Goal: Use online tool/utility: Utilize a website feature to perform a specific function

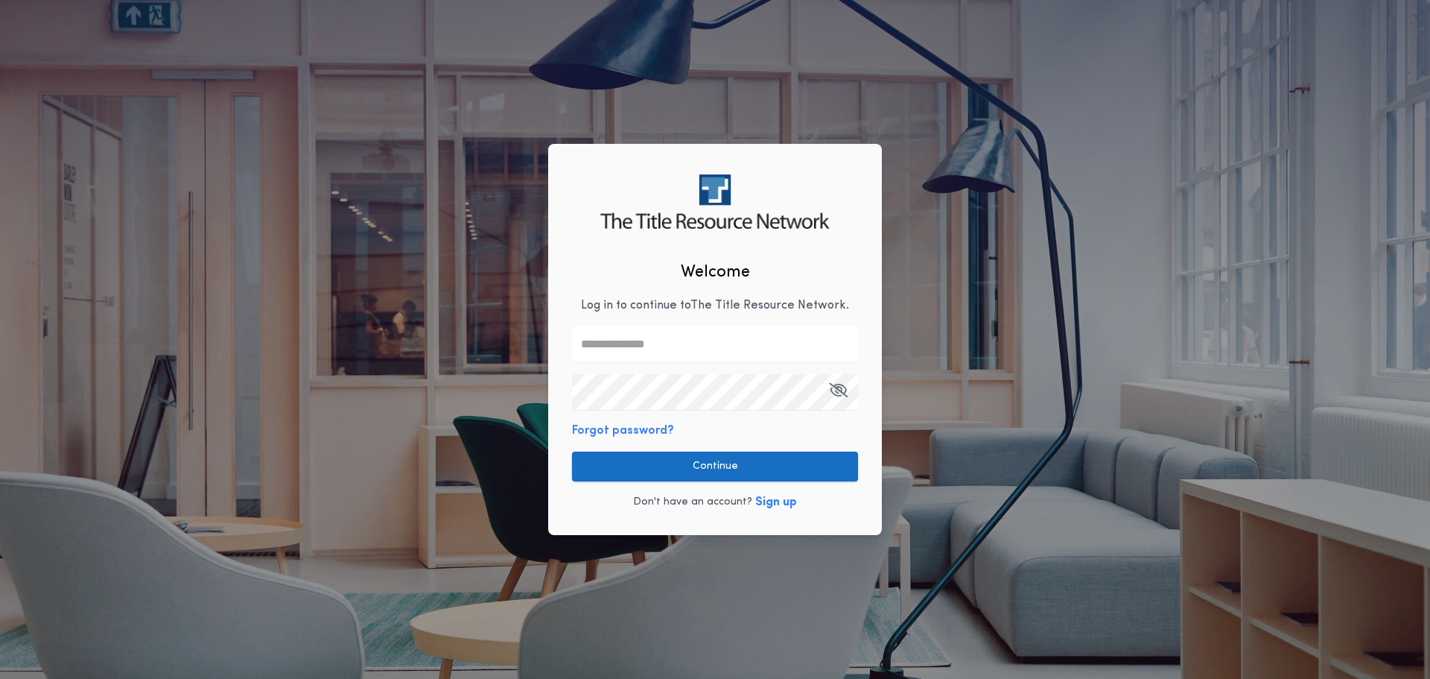
type input "**********"
click at [704, 461] on button "Continue" at bounding box center [715, 466] width 286 height 30
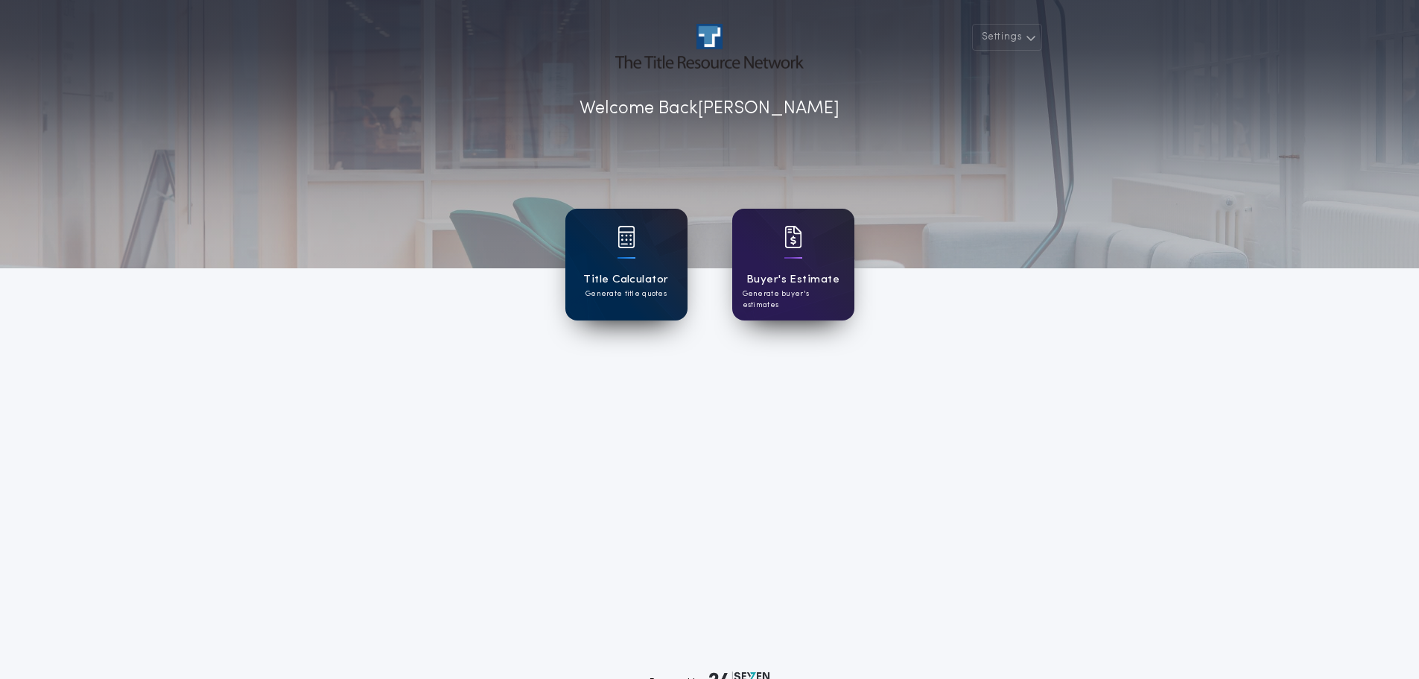
click at [624, 250] on div at bounding box center [627, 247] width 18 height 42
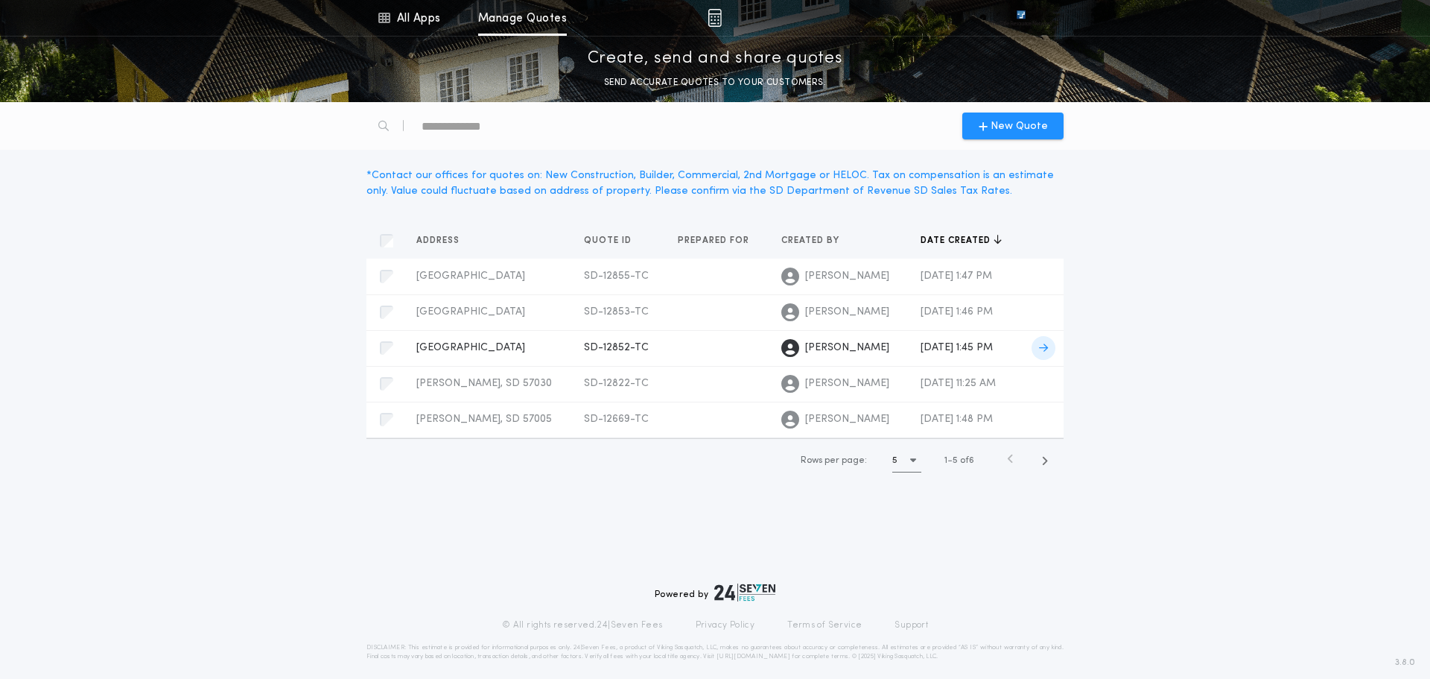
click at [449, 344] on span "[GEOGRAPHIC_DATA]" at bounding box center [470, 347] width 109 height 11
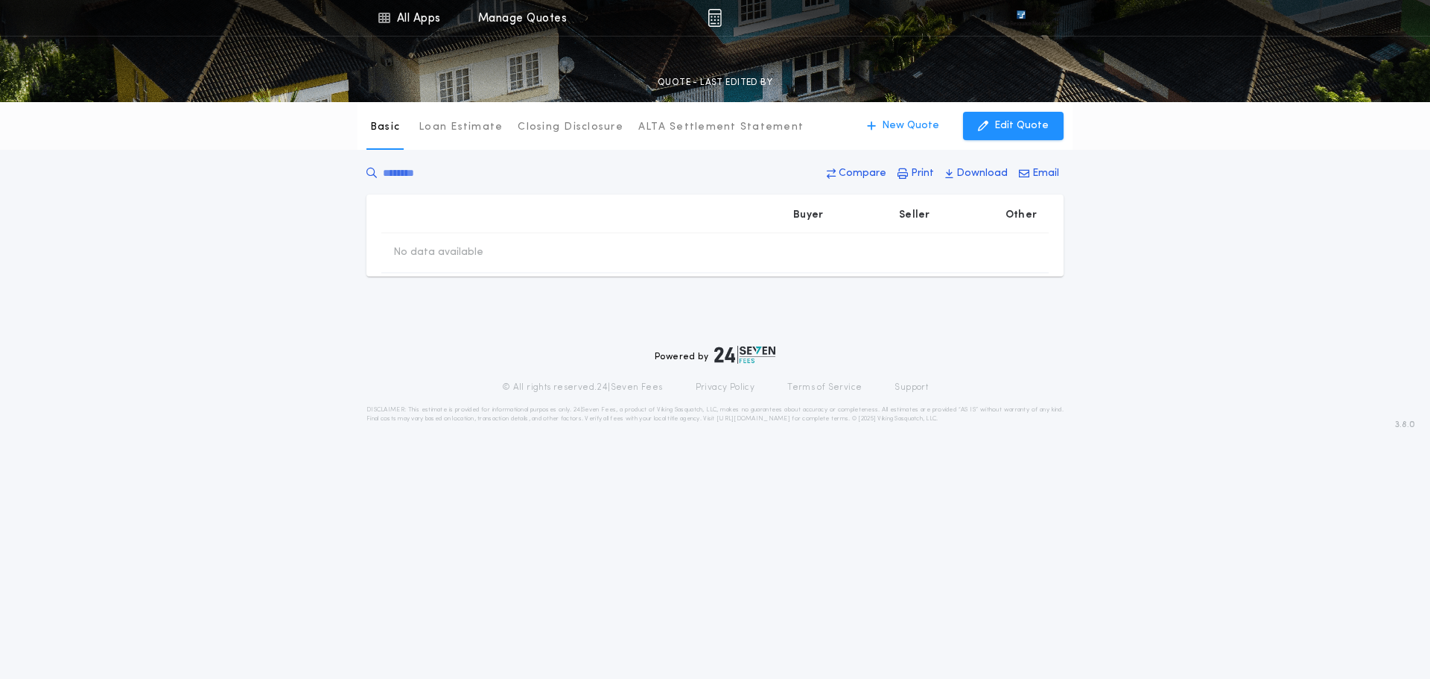
type input "********"
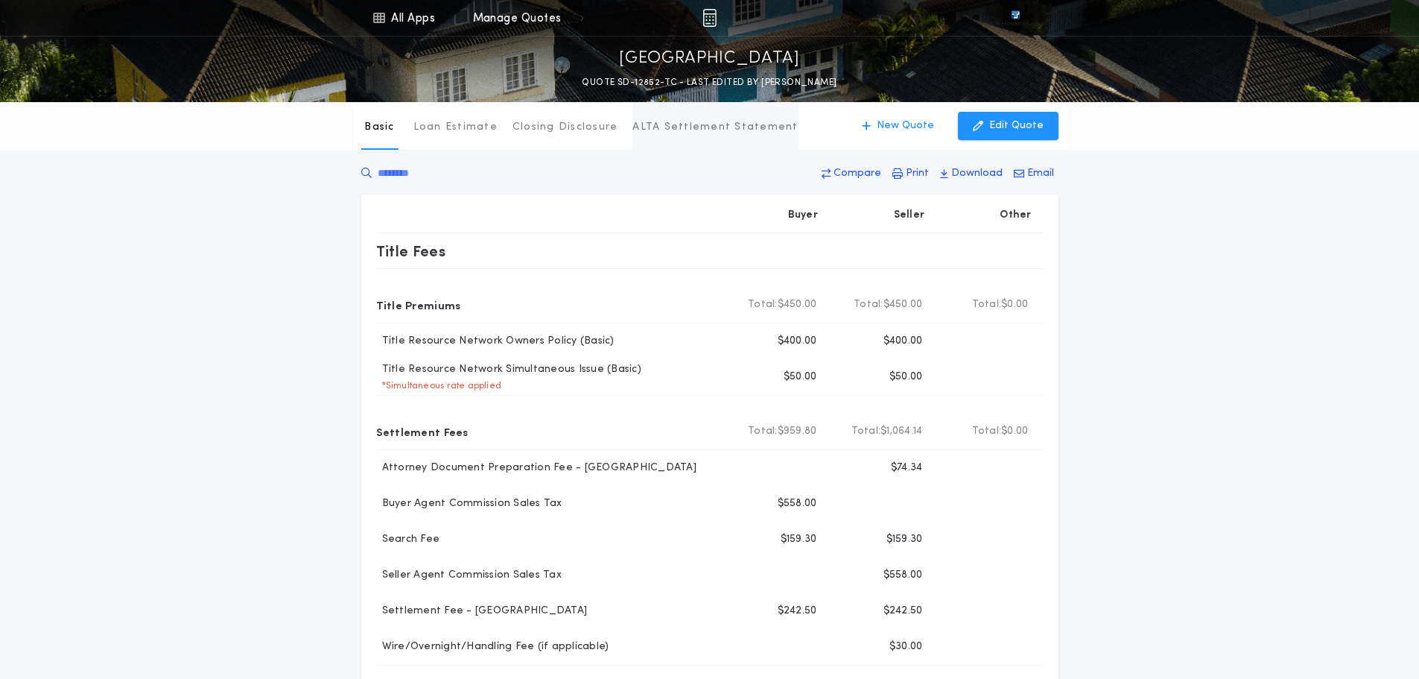
click at [689, 124] on p "ALTA Settlement Statement" at bounding box center [715, 127] width 165 height 15
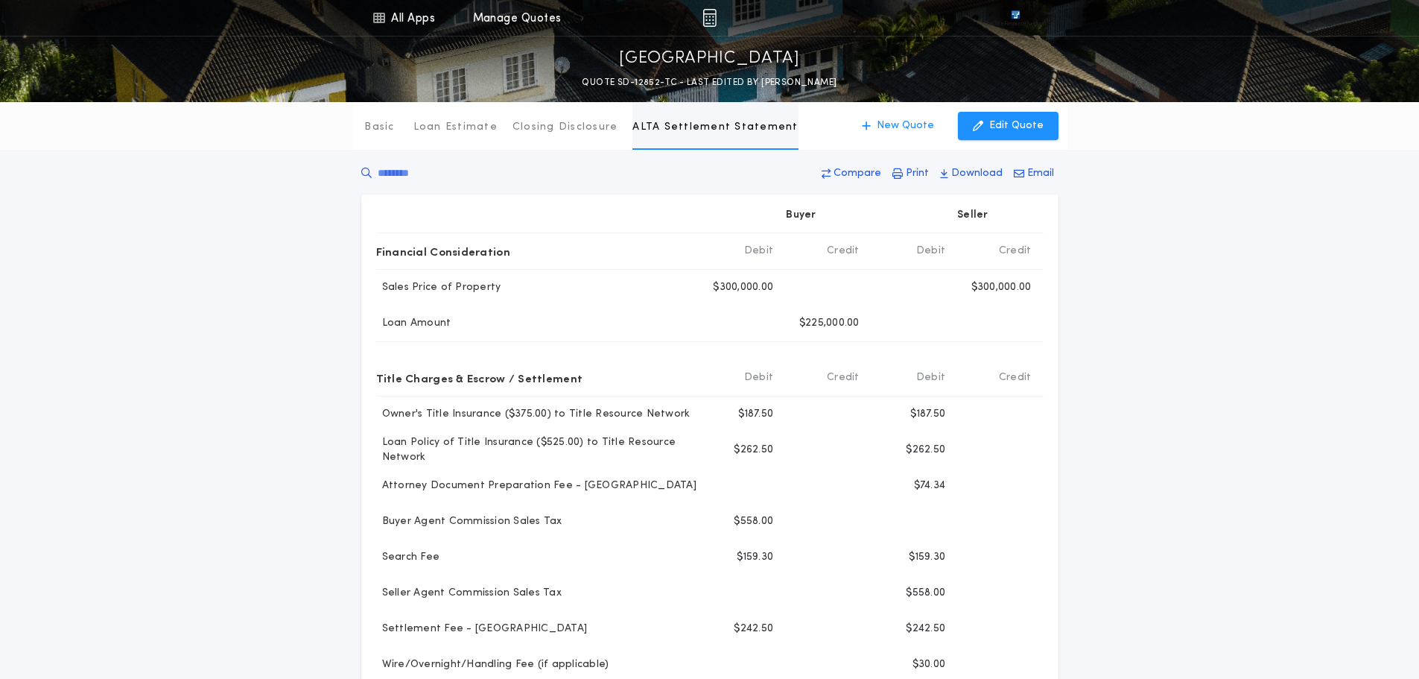
click at [722, 122] on p "ALTA Settlement Statement" at bounding box center [715, 127] width 165 height 15
click at [529, 125] on p "Closing Disclosure" at bounding box center [566, 127] width 106 height 15
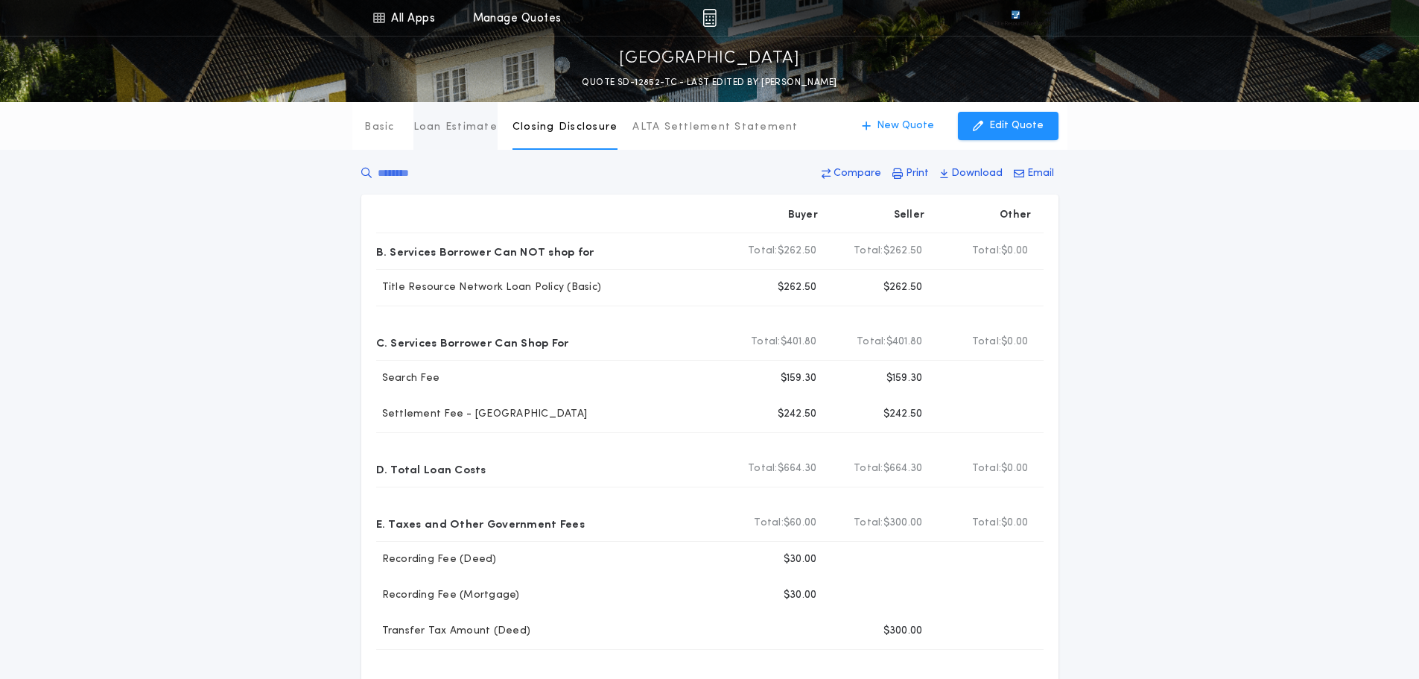
click at [431, 127] on p "Loan Estimate" at bounding box center [455, 127] width 84 height 15
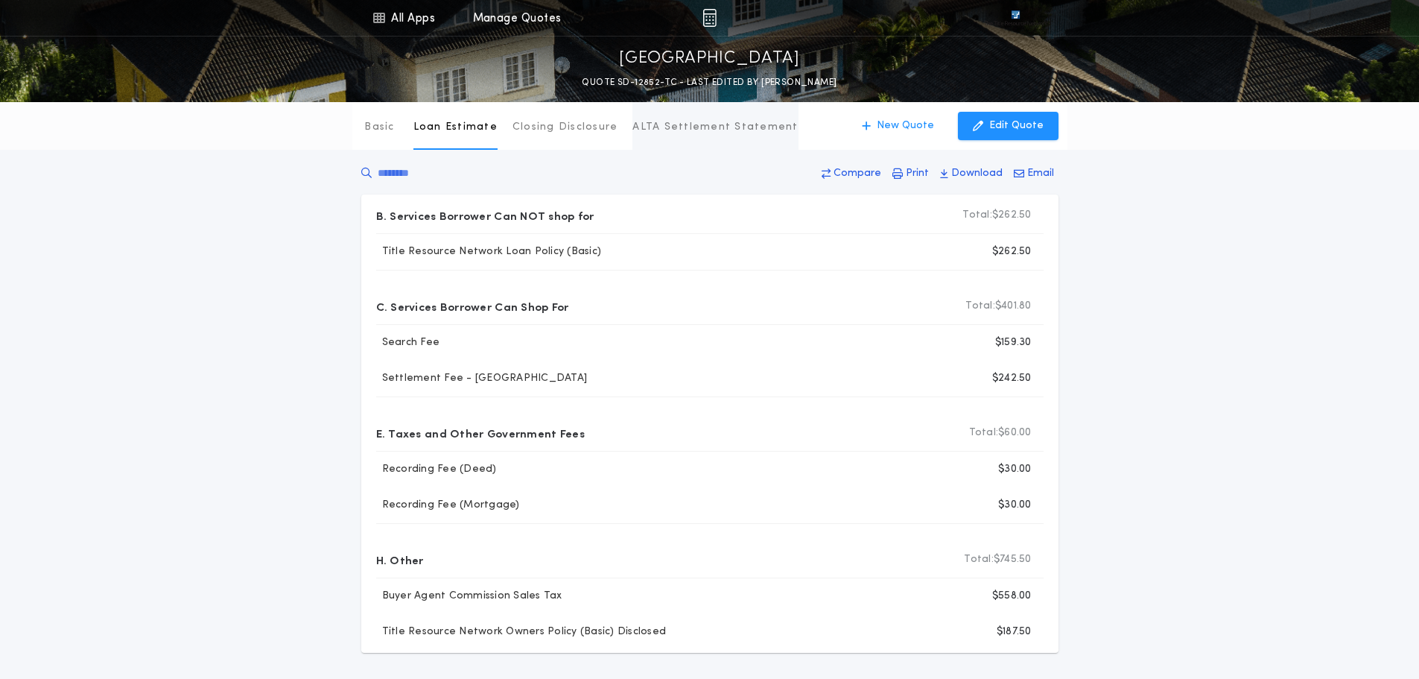
click at [702, 126] on p "ALTA Settlement Statement" at bounding box center [715, 127] width 165 height 15
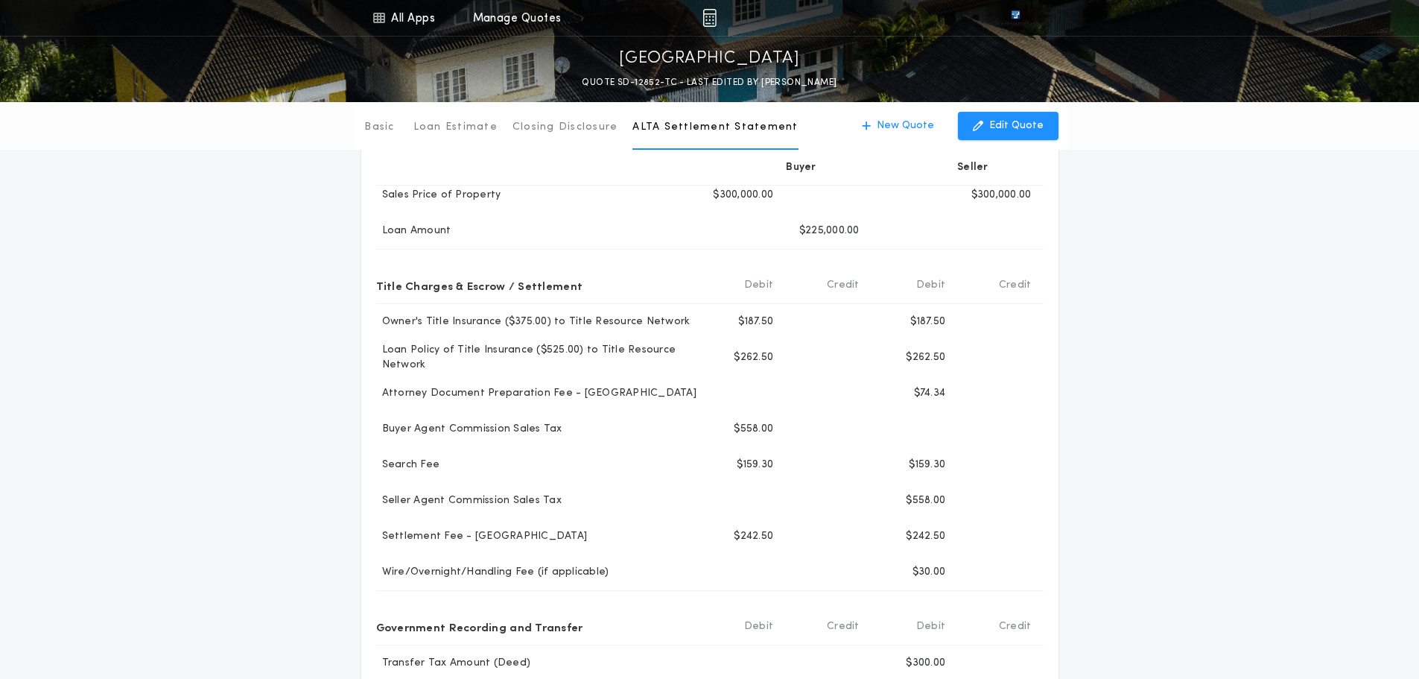
scroll to position [25, 0]
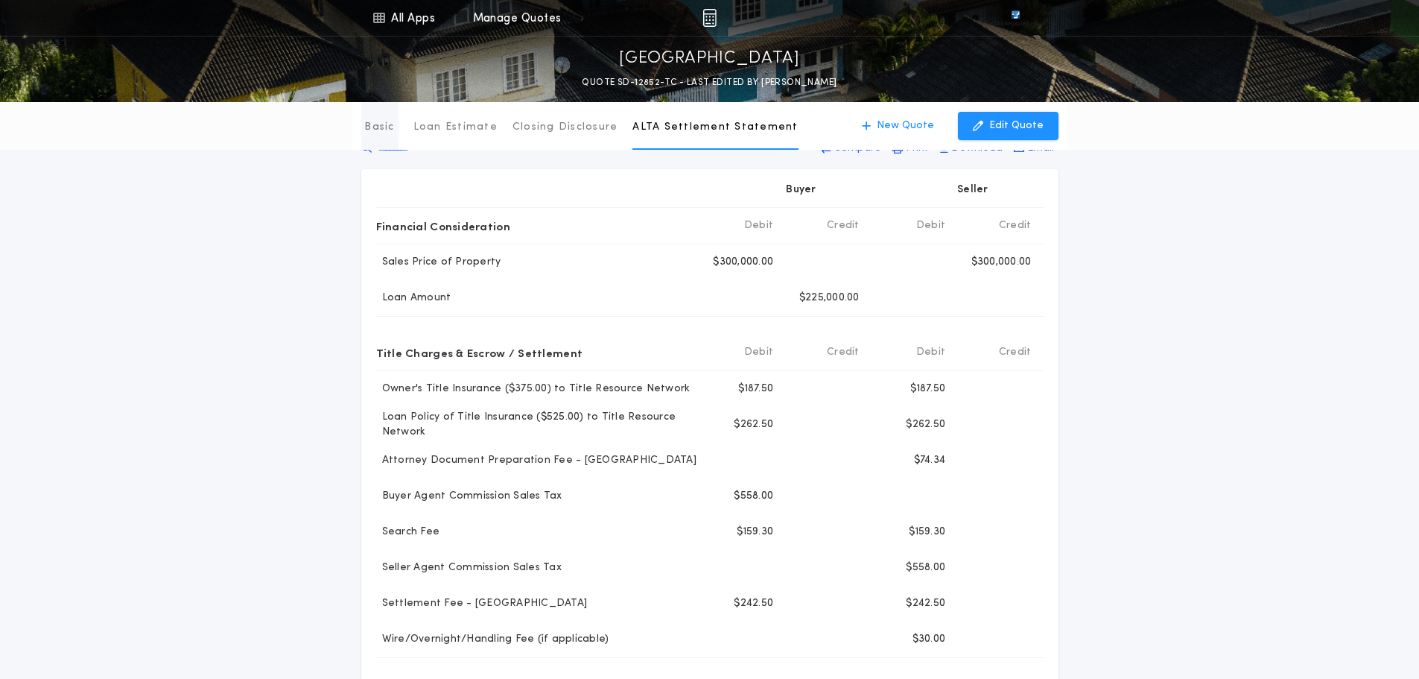
click at [376, 125] on p "Basic" at bounding box center [379, 127] width 30 height 15
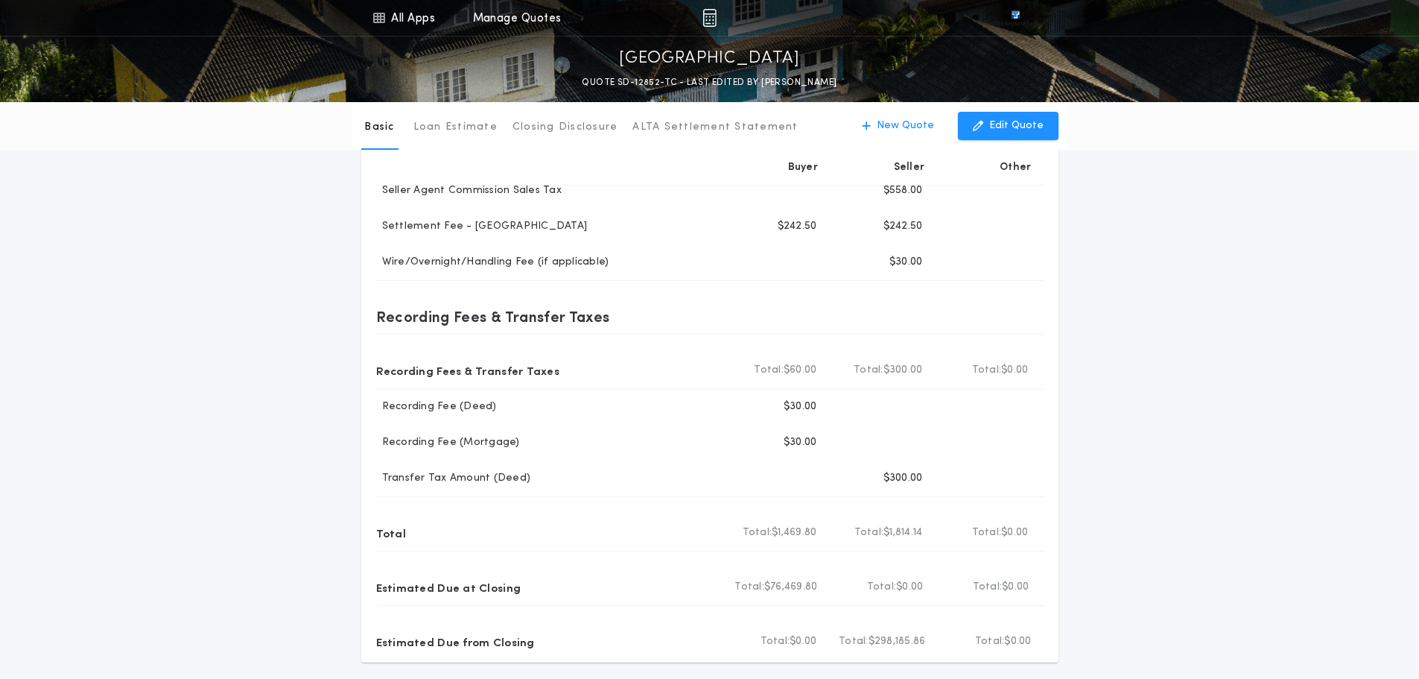
scroll to position [321, 0]
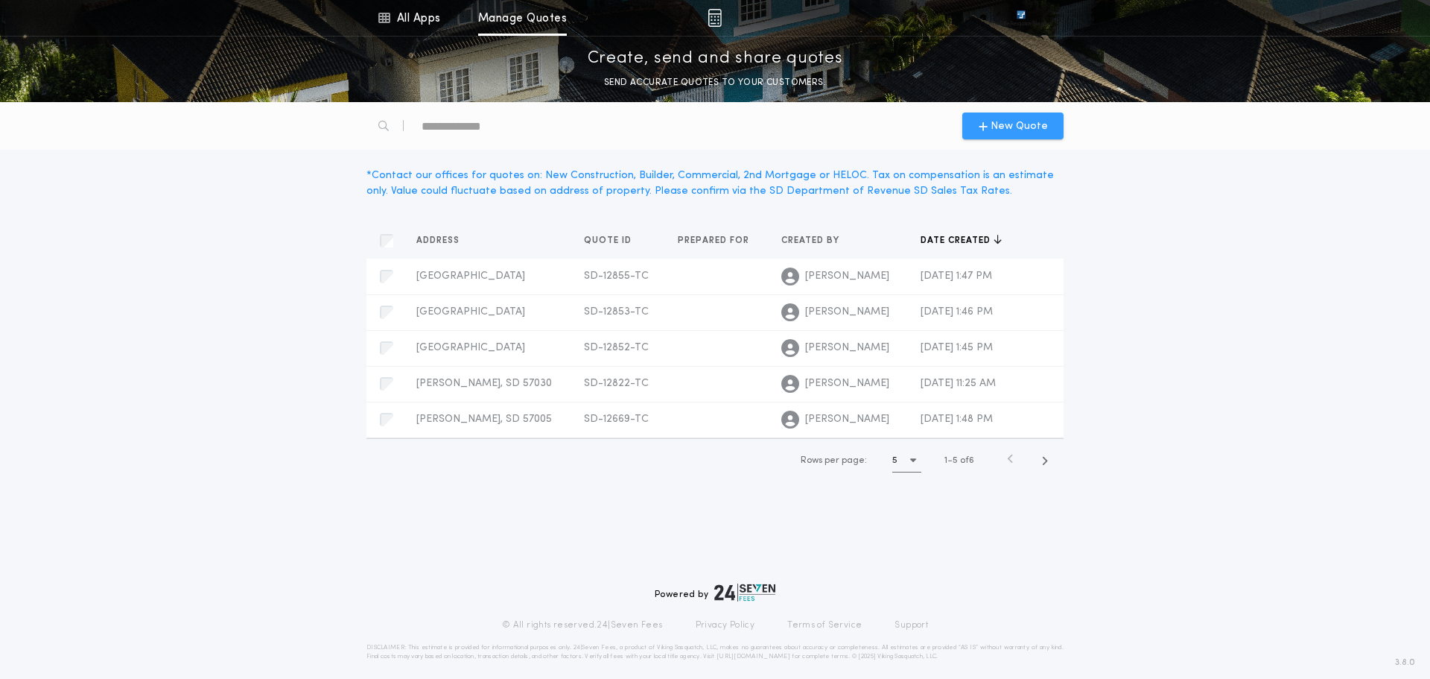
click at [1001, 123] on span "New Quote" at bounding box center [1019, 126] width 57 height 16
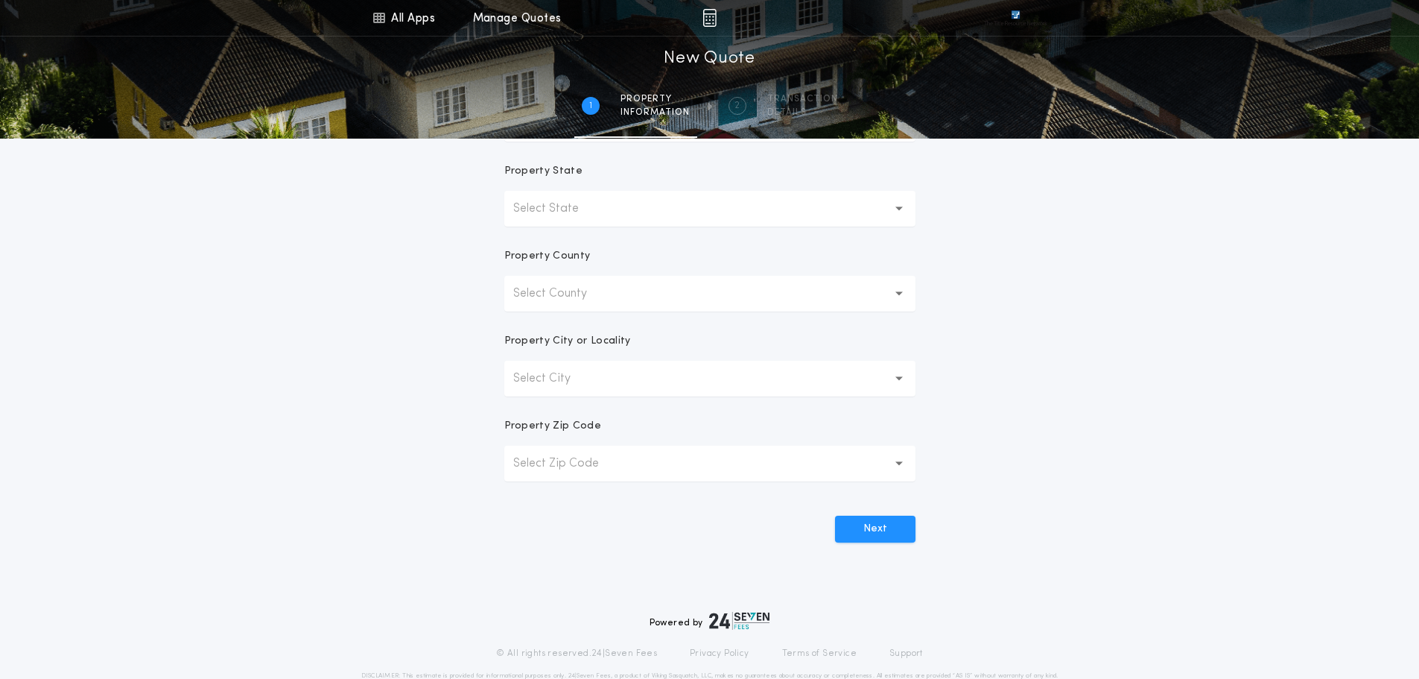
scroll to position [292, 0]
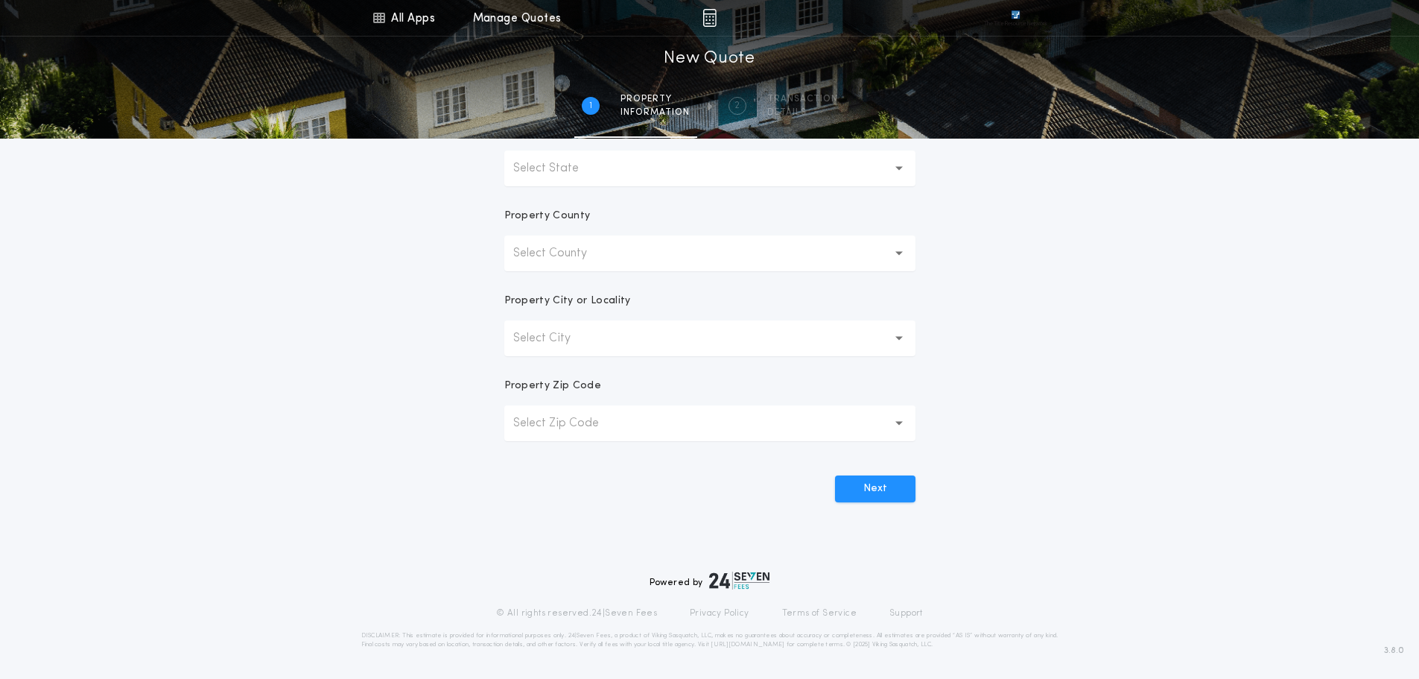
click at [546, 333] on p "Select City" at bounding box center [553, 338] width 81 height 18
click at [598, 246] on p "Select County" at bounding box center [562, 253] width 98 height 18
click at [898, 247] on icon "button" at bounding box center [900, 253] width 8 height 36
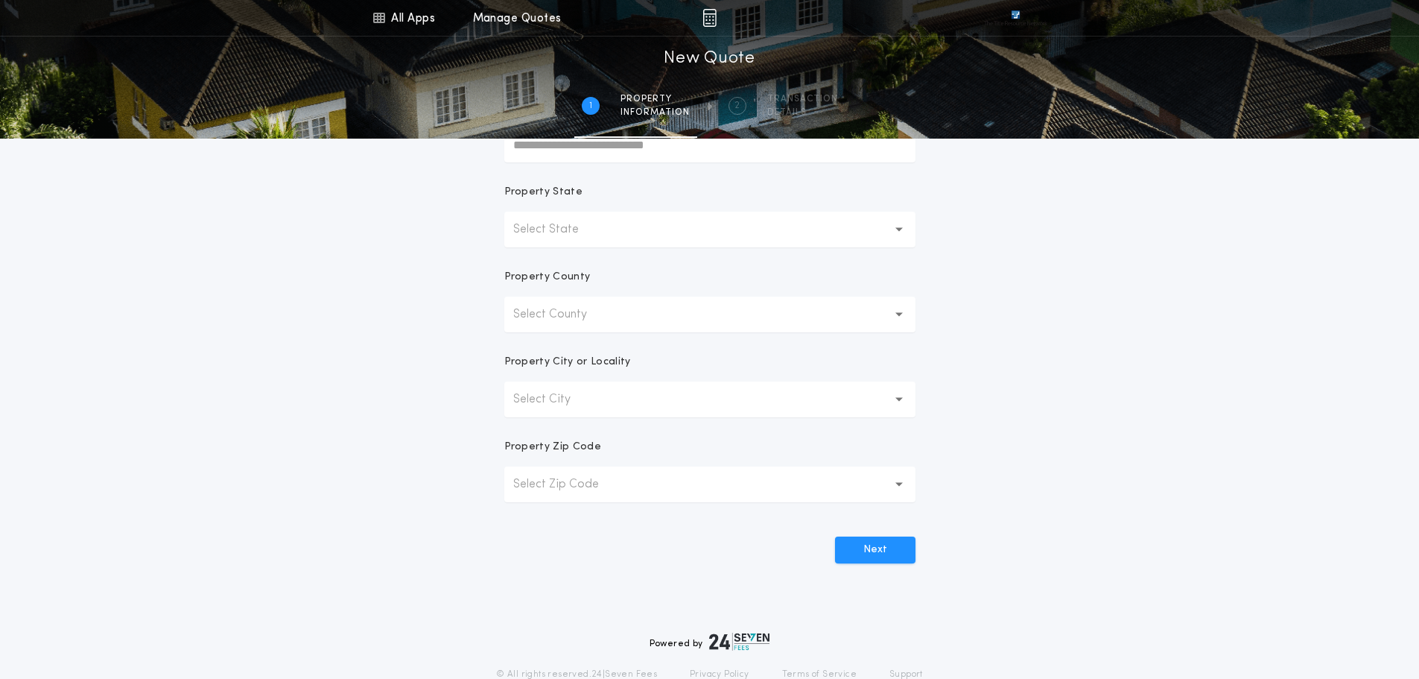
scroll to position [69, 0]
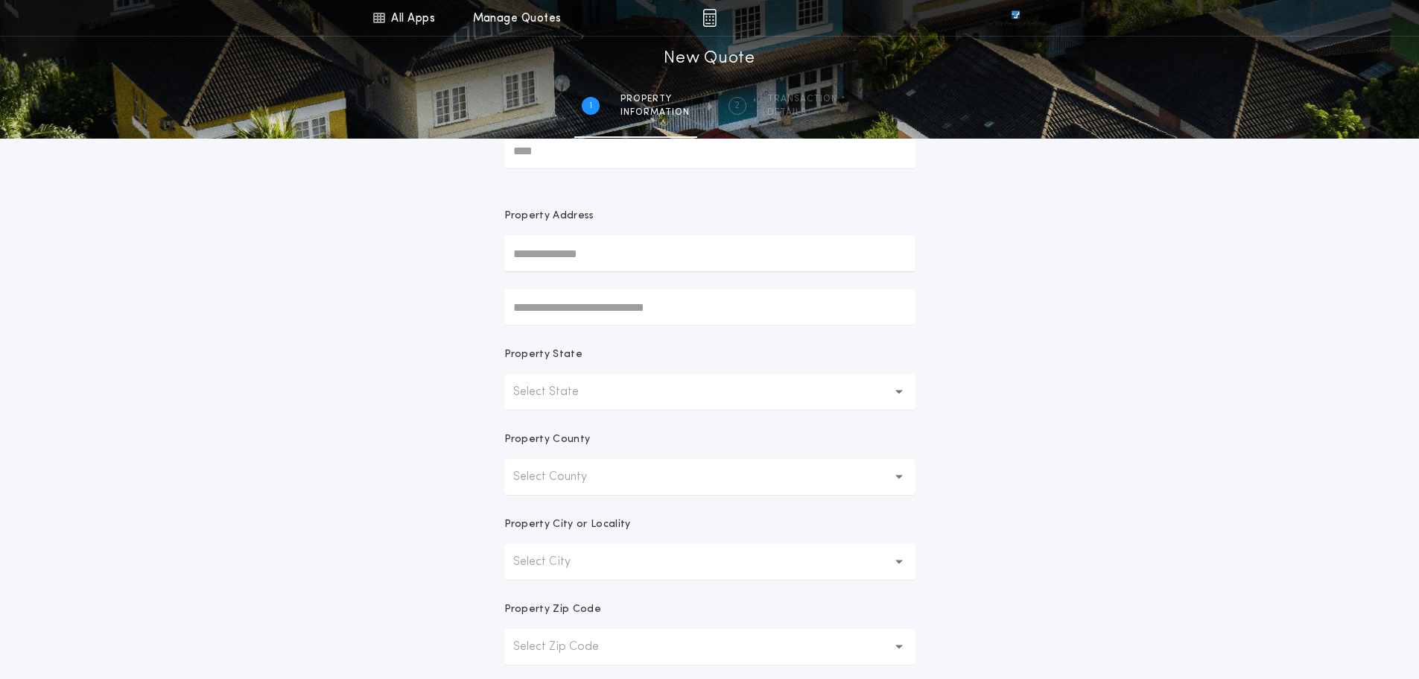
click at [899, 390] on icon "button" at bounding box center [900, 392] width 8 height 5
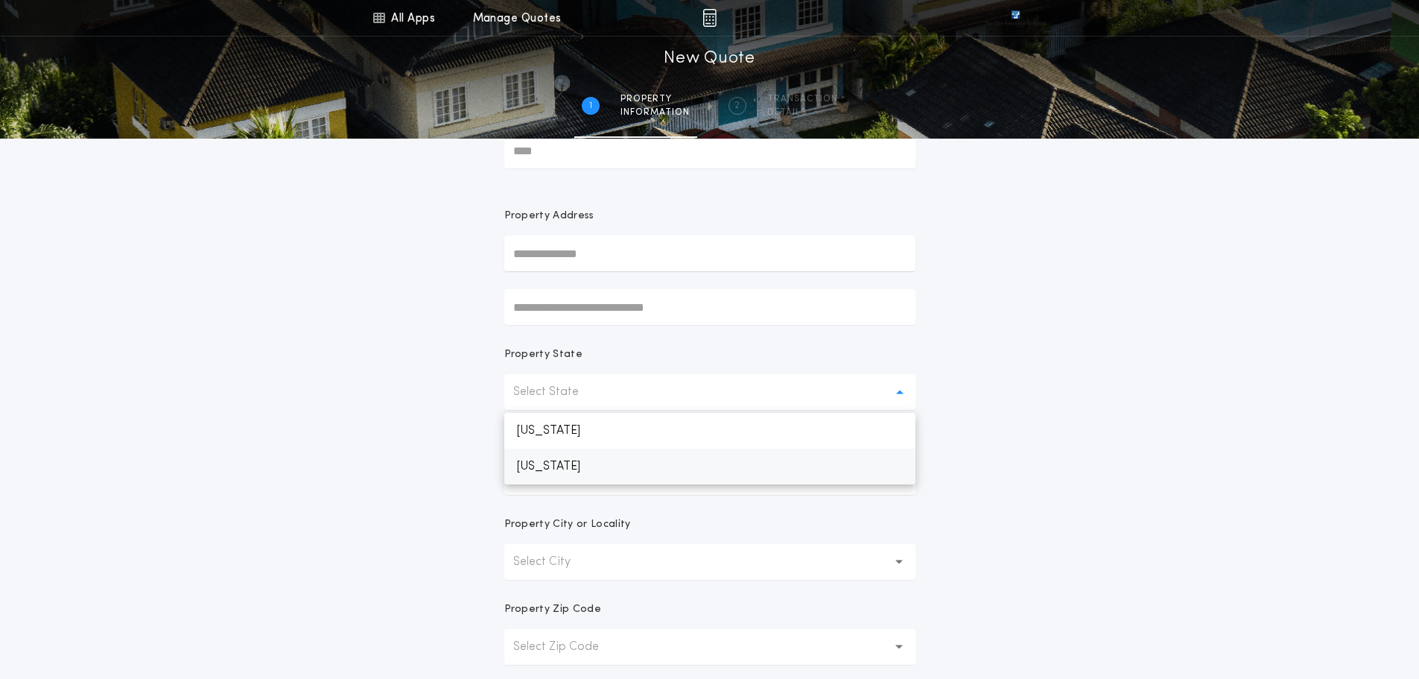
click at [545, 467] on p "[US_STATE]" at bounding box center [709, 466] width 411 height 36
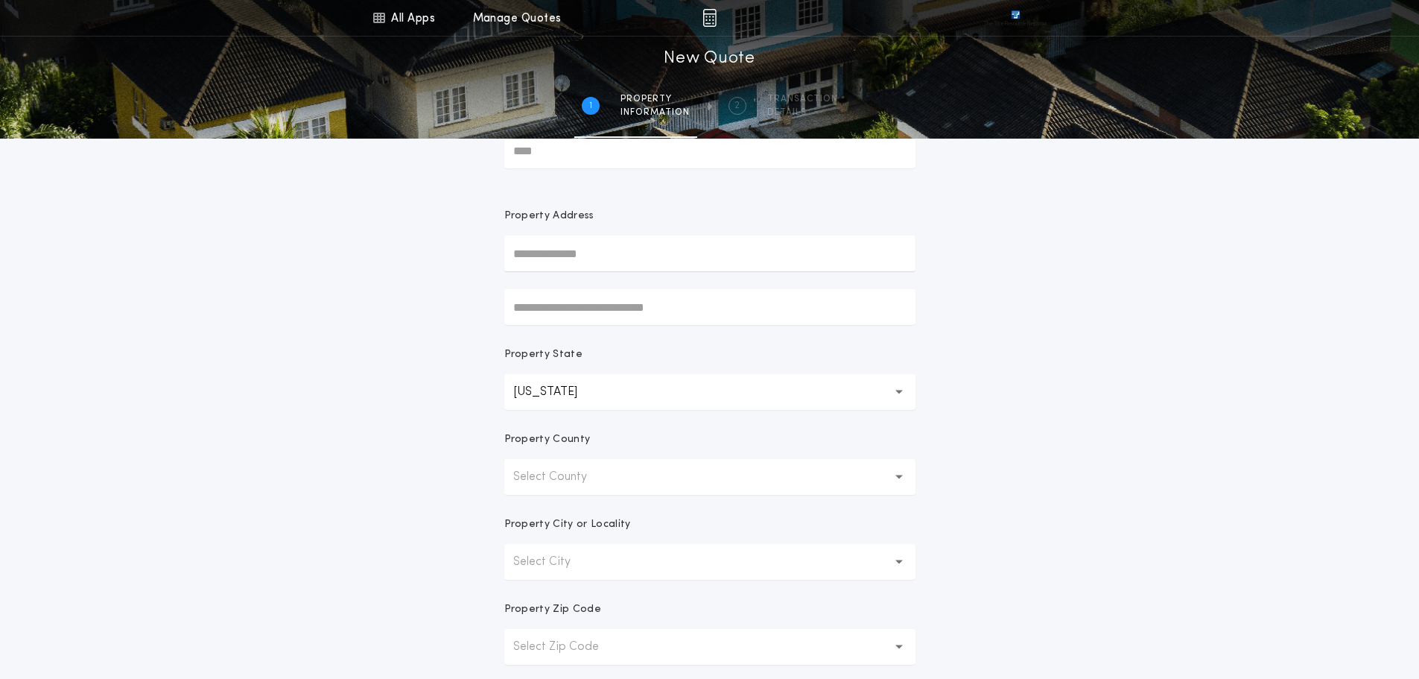
click at [901, 475] on icon "button" at bounding box center [900, 477] width 8 height 5
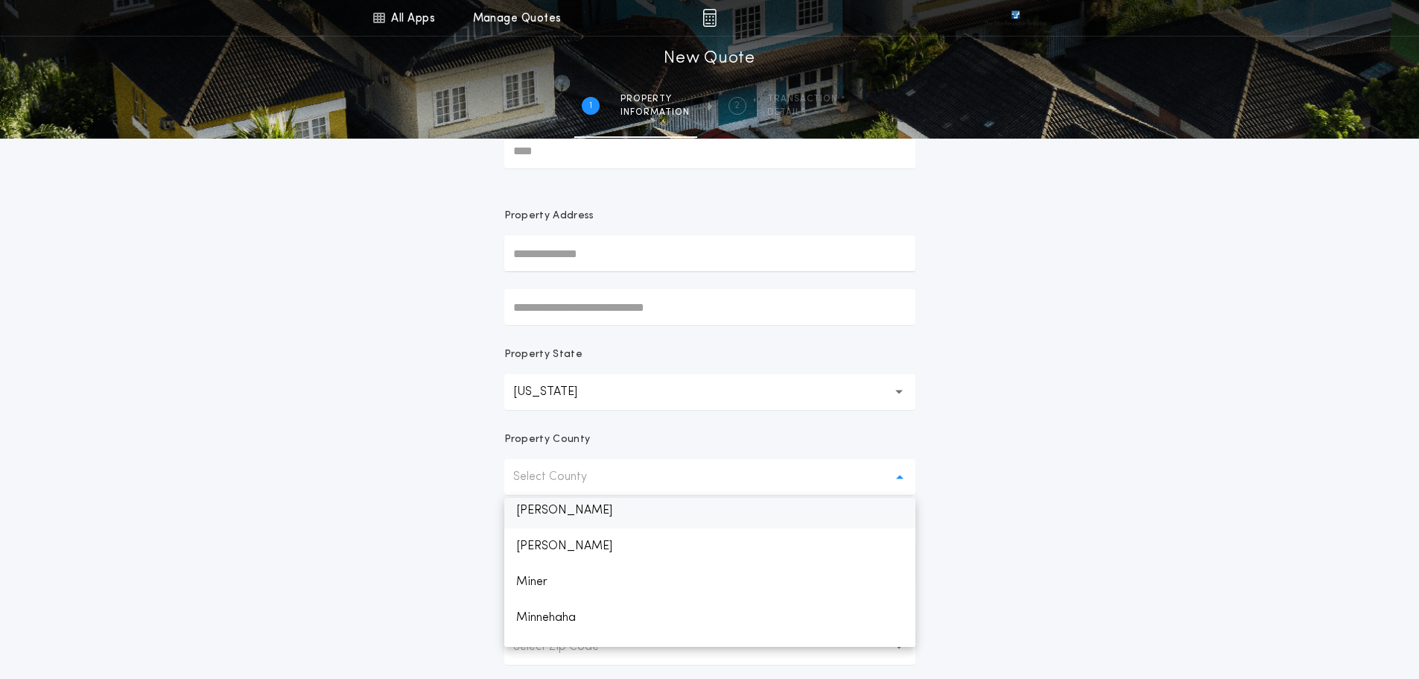
scroll to position [1639, 0]
click at [545, 591] on p "Minnehaha" at bounding box center [709, 593] width 411 height 36
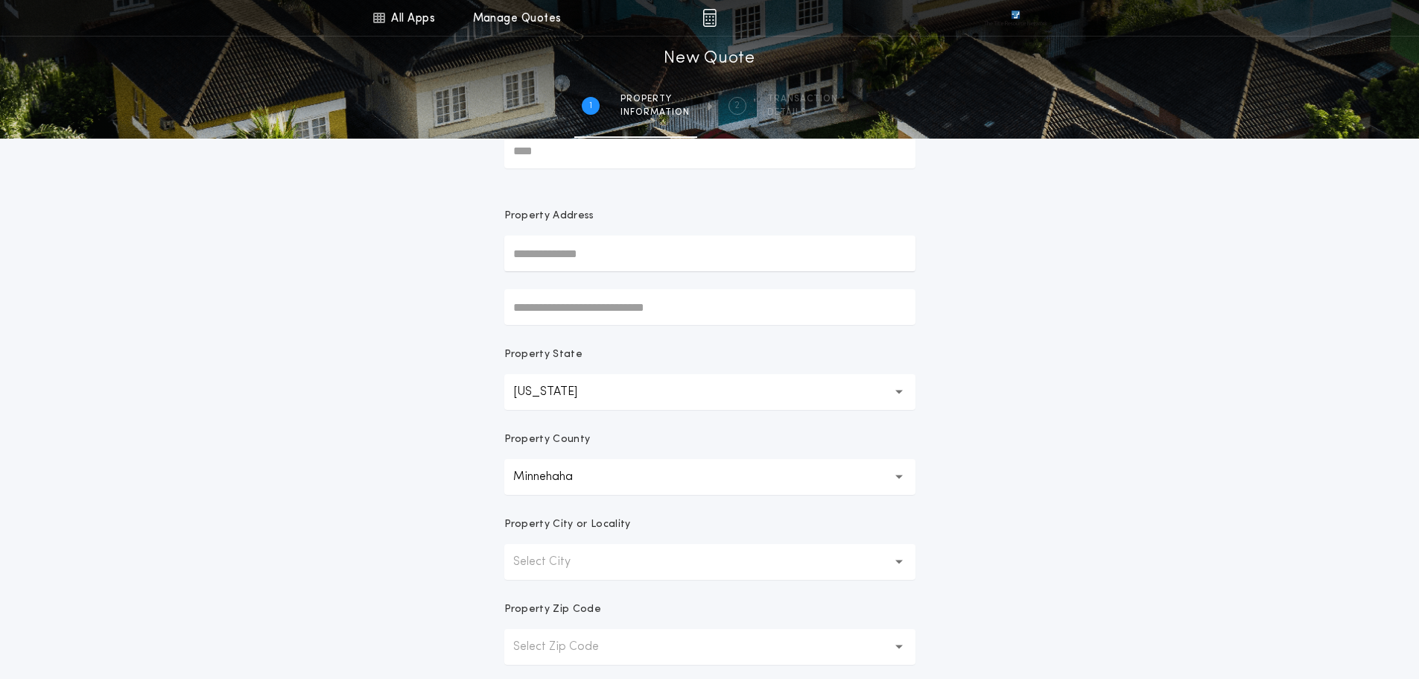
click at [1098, 419] on div "All Apps Title Calculator Buyer's Estimate Menu All Apps Manage Quotes 1 /2 New…" at bounding box center [709, 357] width 1419 height 852
click at [898, 560] on icon "button" at bounding box center [900, 562] width 8 height 5
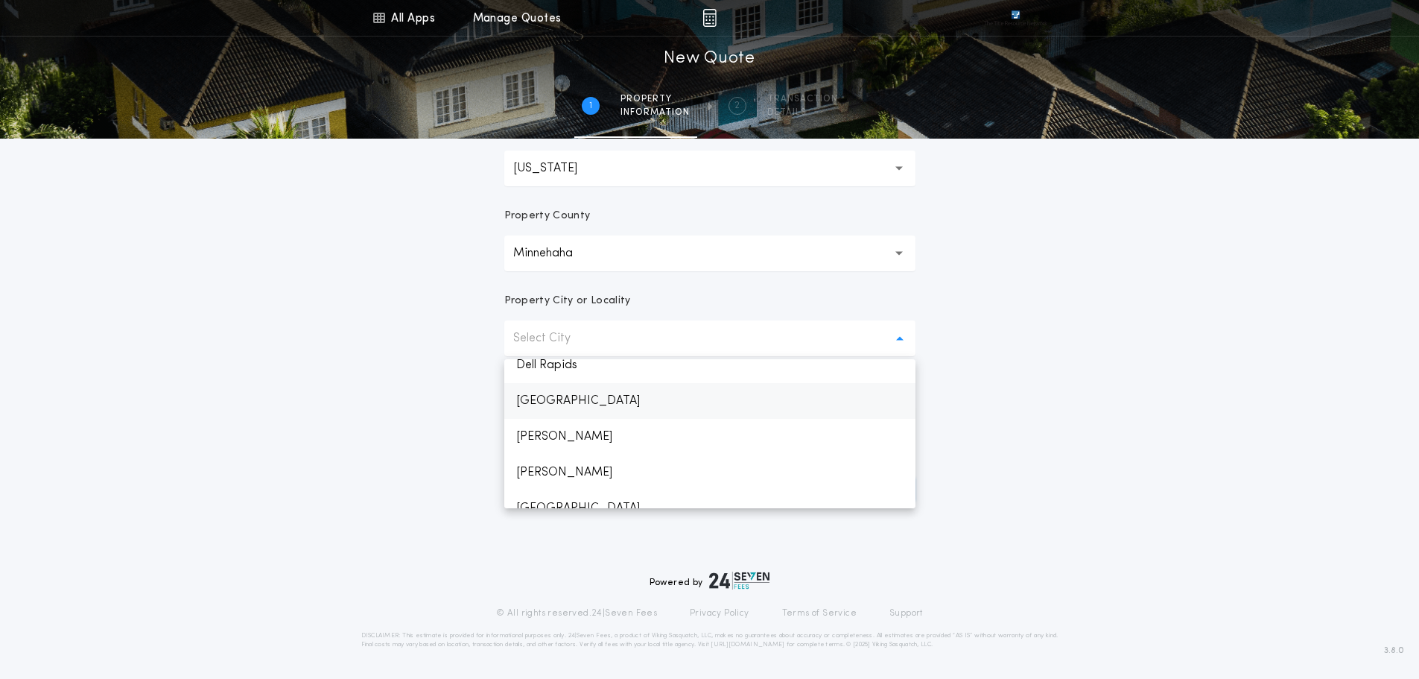
scroll to position [373, 0]
click at [556, 396] on p "[PERSON_NAME]" at bounding box center [709, 398] width 411 height 36
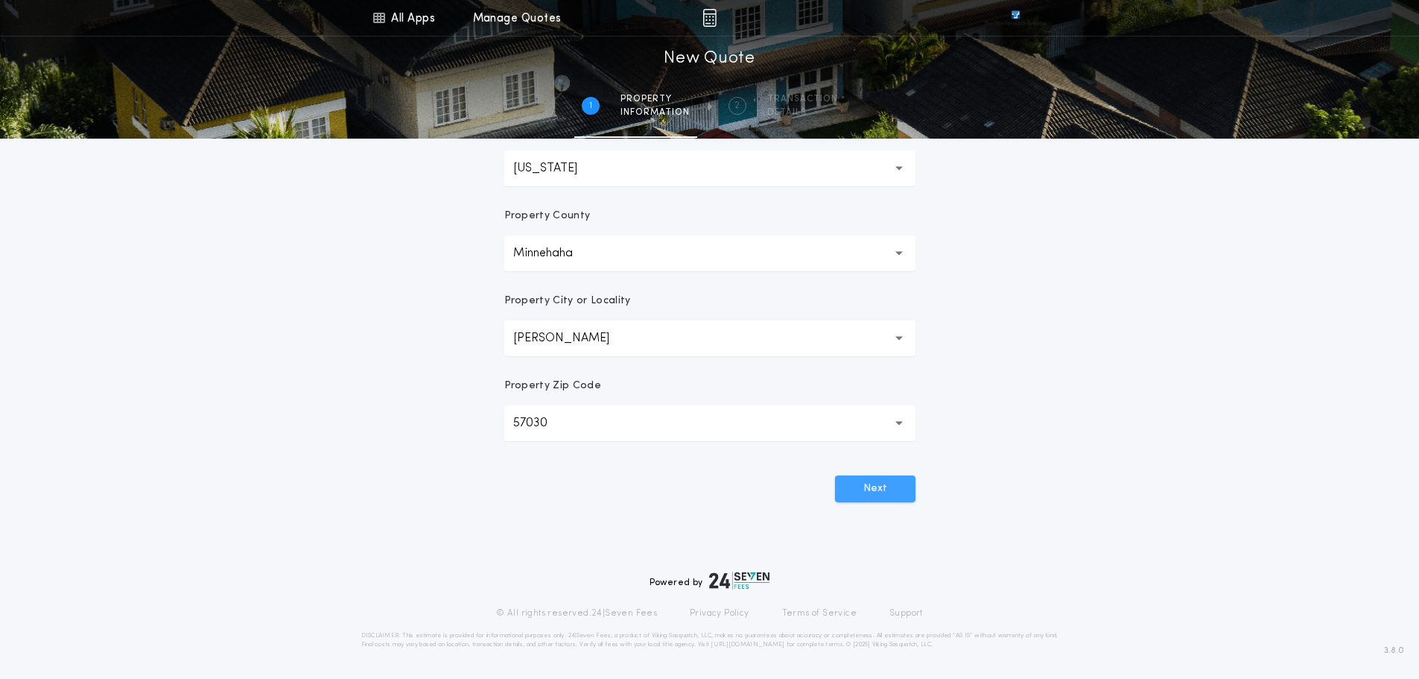
click at [879, 484] on button "Next" at bounding box center [875, 488] width 80 height 27
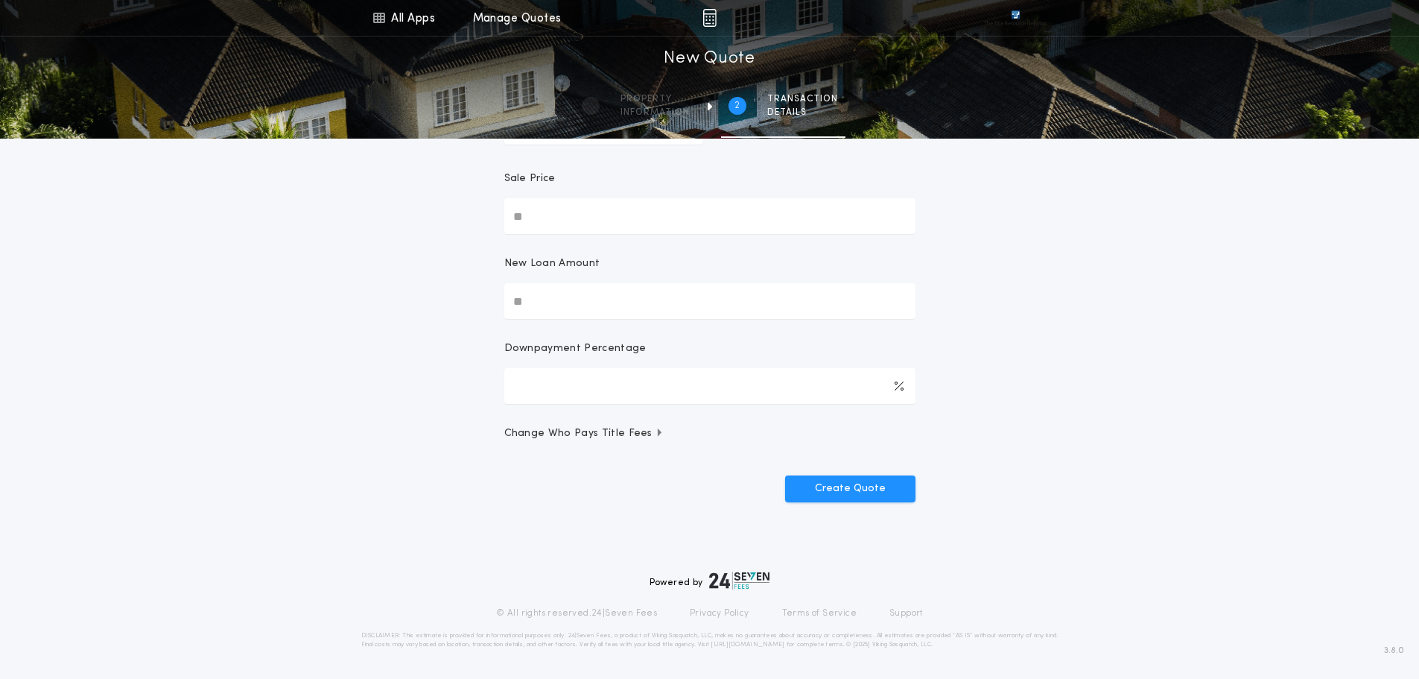
scroll to position [0, 0]
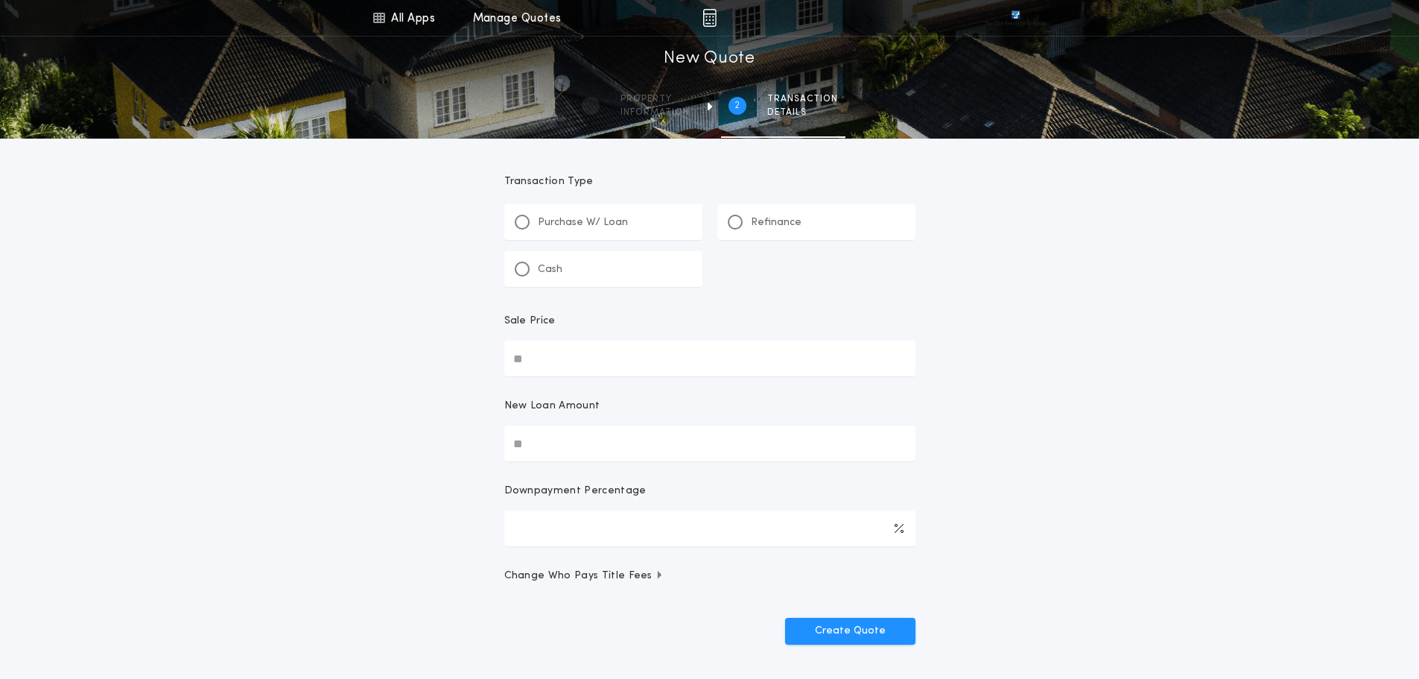
drag, startPoint x: 528, startPoint y: 367, endPoint x: 536, endPoint y: 367, distance: 7.5
click at [527, 372] on input "Sale Price" at bounding box center [709, 358] width 411 height 36
type input "********"
type input "***"
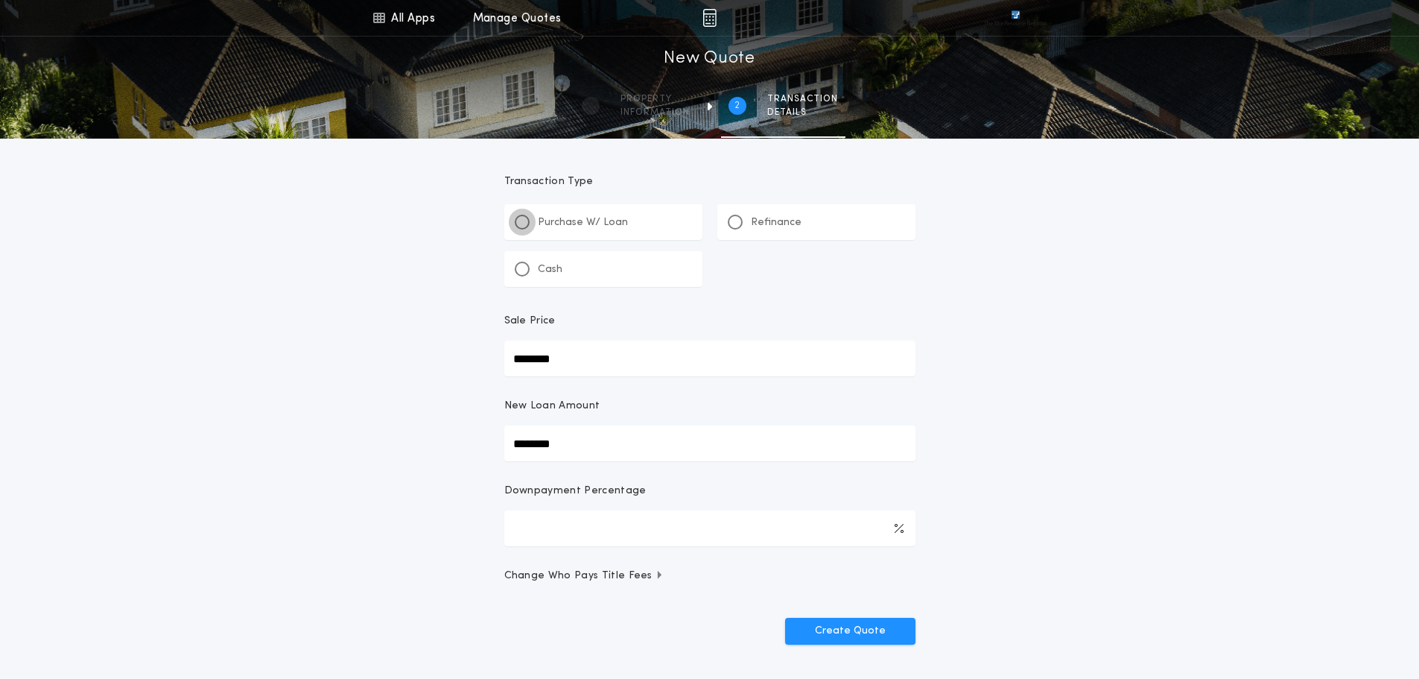
click at [521, 225] on div at bounding box center [522, 221] width 7 height 7
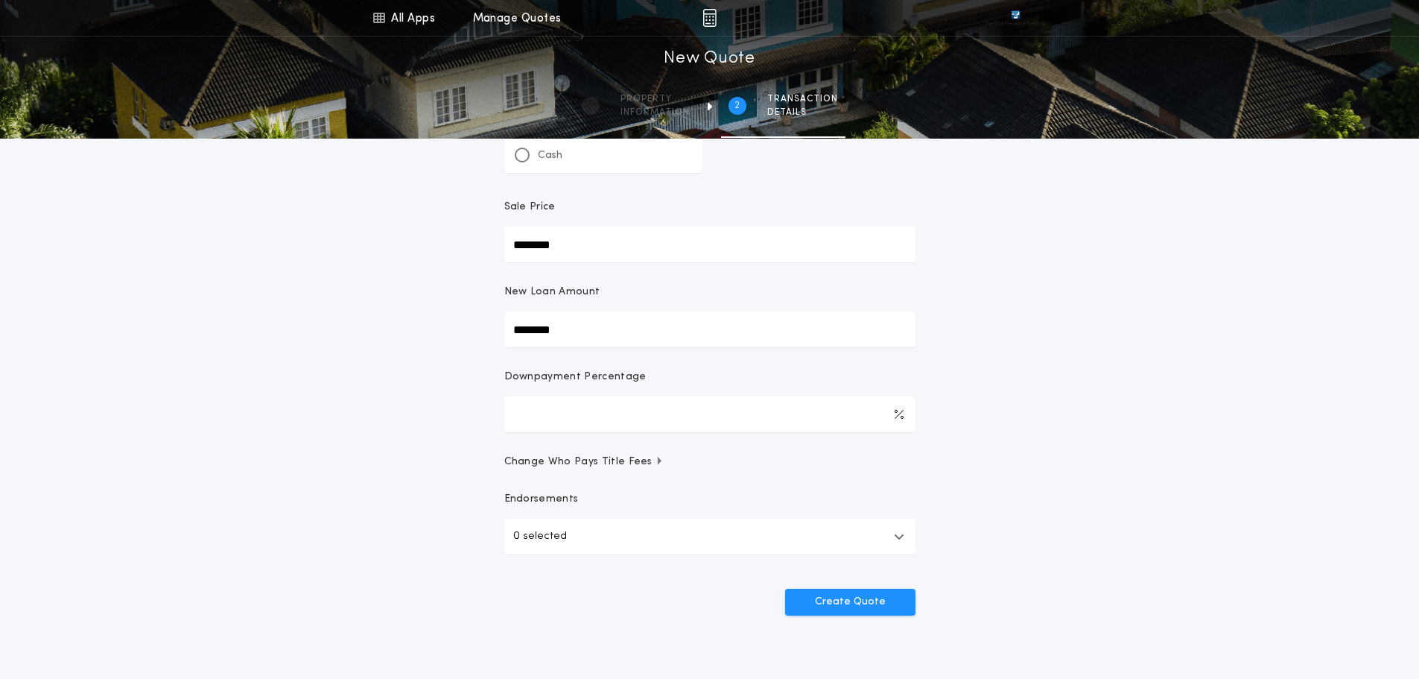
scroll to position [149, 0]
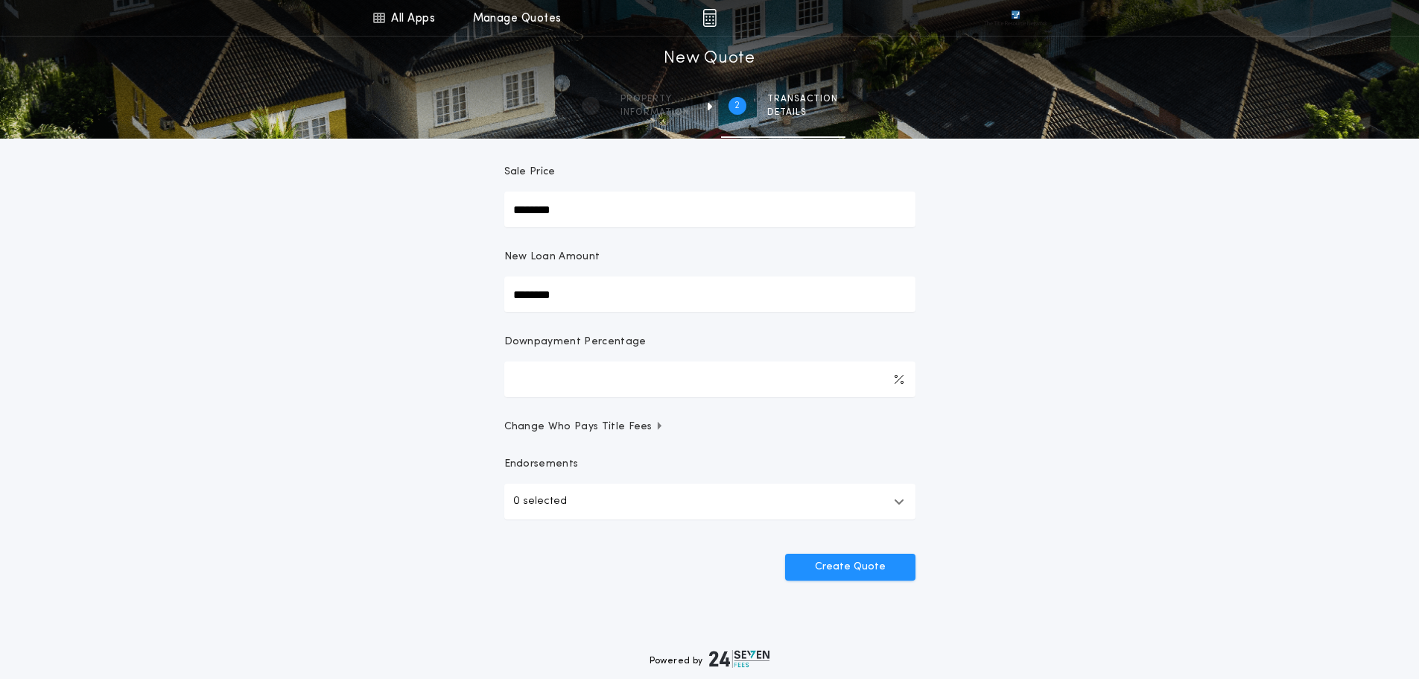
click at [897, 499] on icon "button" at bounding box center [899, 501] width 10 height 12
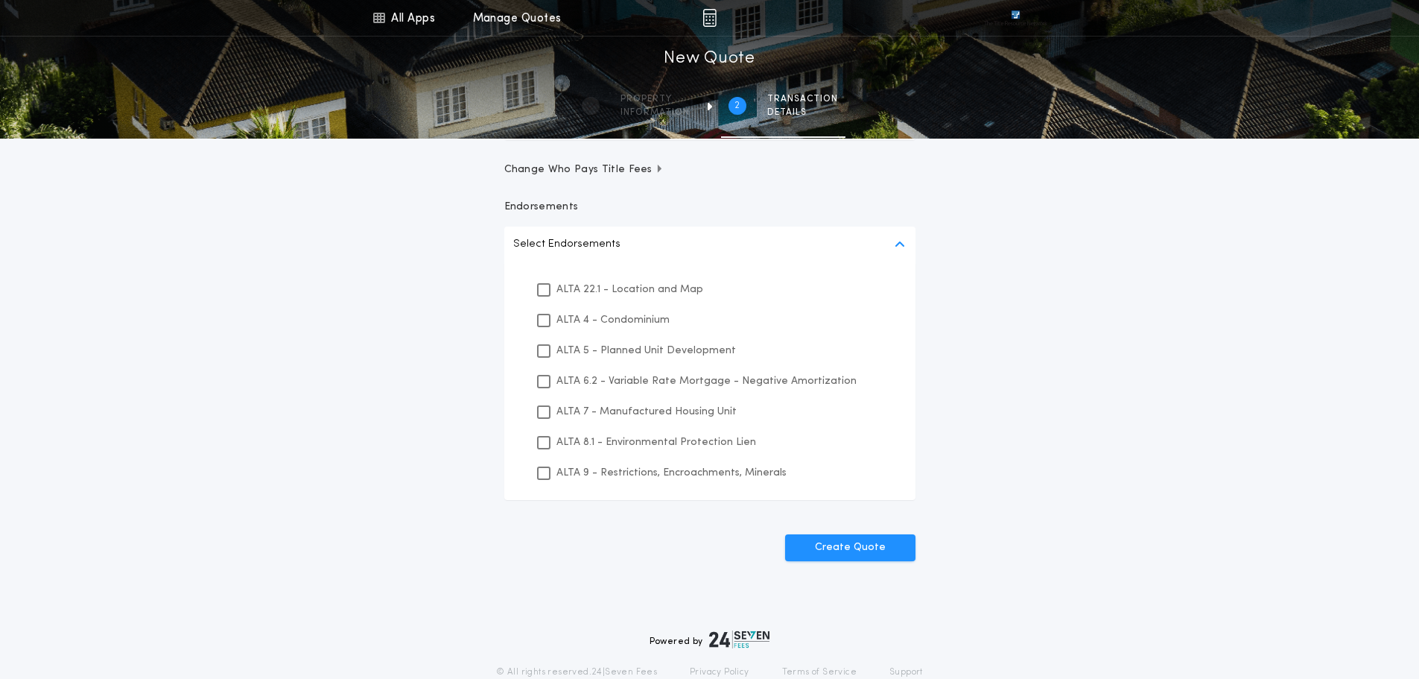
scroll to position [447, 0]
